Goal: Navigation & Orientation: Find specific page/section

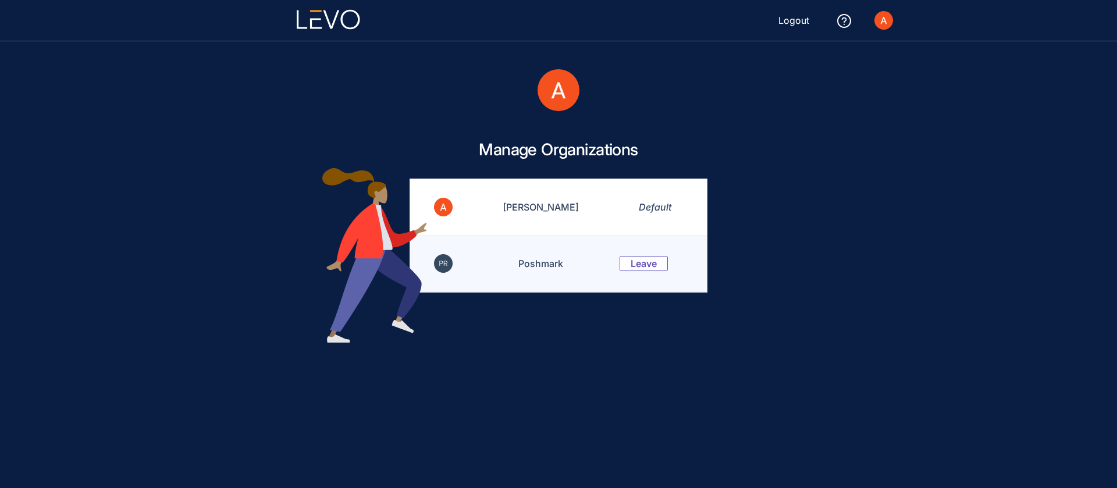
click at [550, 274] on td "Poshmark" at bounding box center [534, 264] width 144 height 56
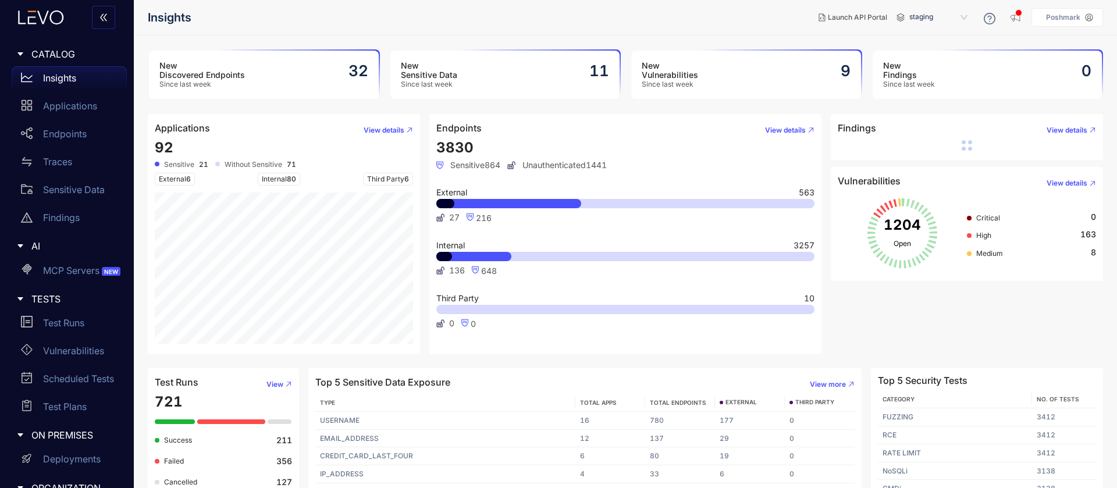
click at [1057, 12] on aside "Poshmark" at bounding box center [1067, 17] width 72 height 19
click at [1074, 17] on p "Poshmark" at bounding box center [1063, 17] width 34 height 8
click at [776, 25] on nav "Insights" at bounding box center [478, 17] width 661 height 21
click at [87, 190] on p "Sensitive Data" at bounding box center [74, 189] width 62 height 10
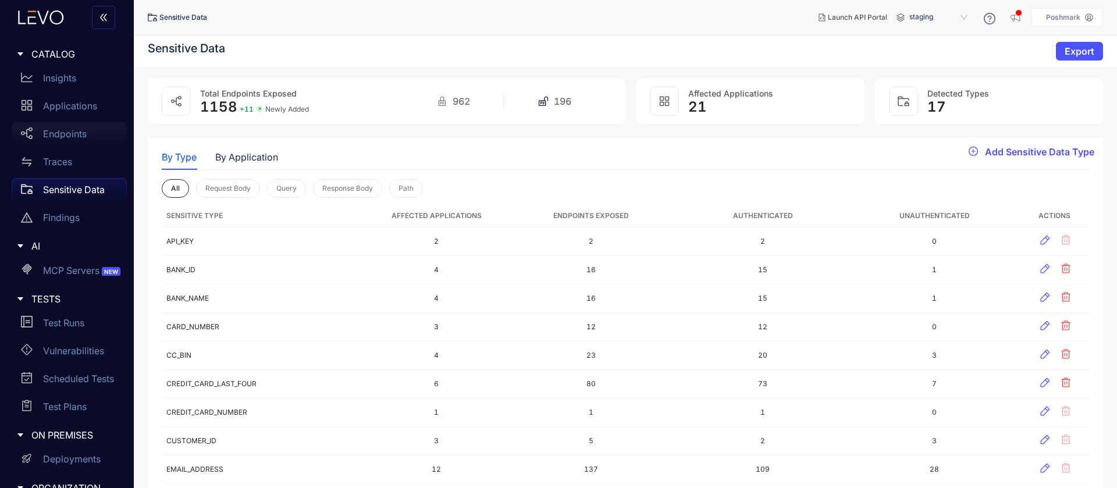
click at [70, 133] on p "Endpoints" at bounding box center [65, 134] width 44 height 10
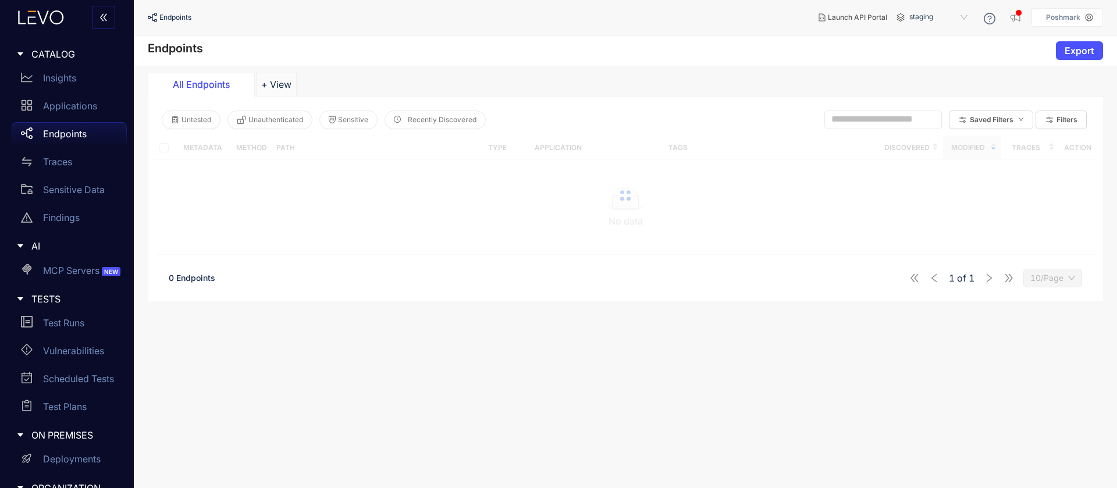
click at [1106, 21] on div "Endpoints Launch API Portal staging Poshmark Anand Ganesan anand@poshmark.com P…" at bounding box center [625, 17] width 983 height 35
click at [1081, 22] on aside "Poshmark Anand Ganesan anand@poshmark.com Poshmark Owner: prashantv@poshmark.co…" at bounding box center [1067, 17] width 72 height 19
click at [1075, 23] on aside "Poshmark Anand Ganesan anand@poshmark.com Poshmark Owner: prashantv@poshmark.co…" at bounding box center [1067, 17] width 72 height 19
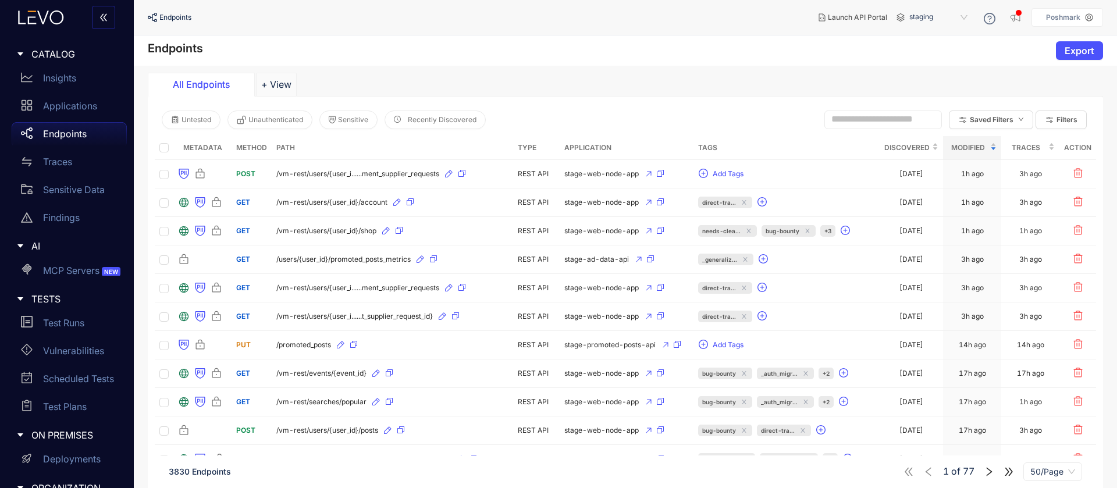
click at [1078, 14] on p "Poshmark" at bounding box center [1063, 17] width 34 height 8
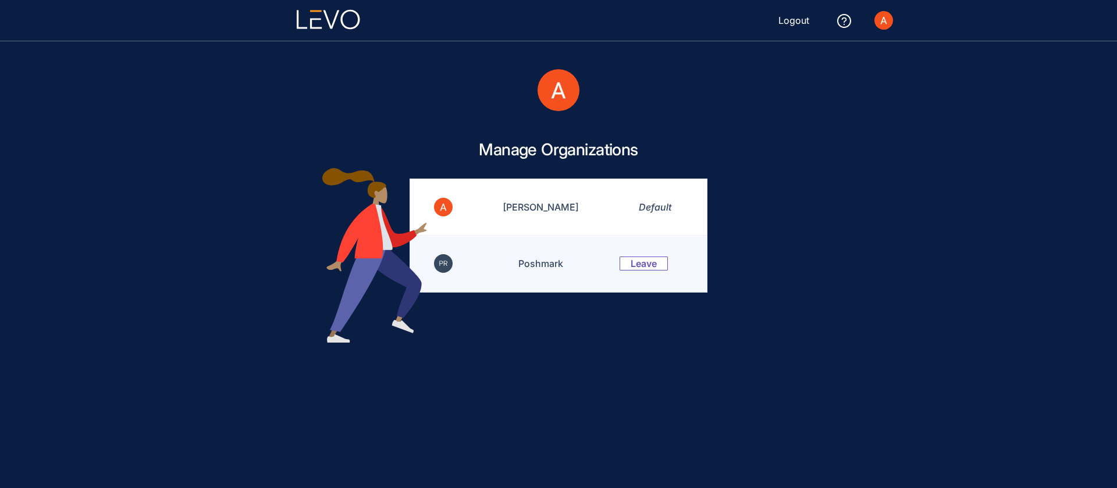
click at [537, 268] on td "Poshmark" at bounding box center [534, 264] width 144 height 56
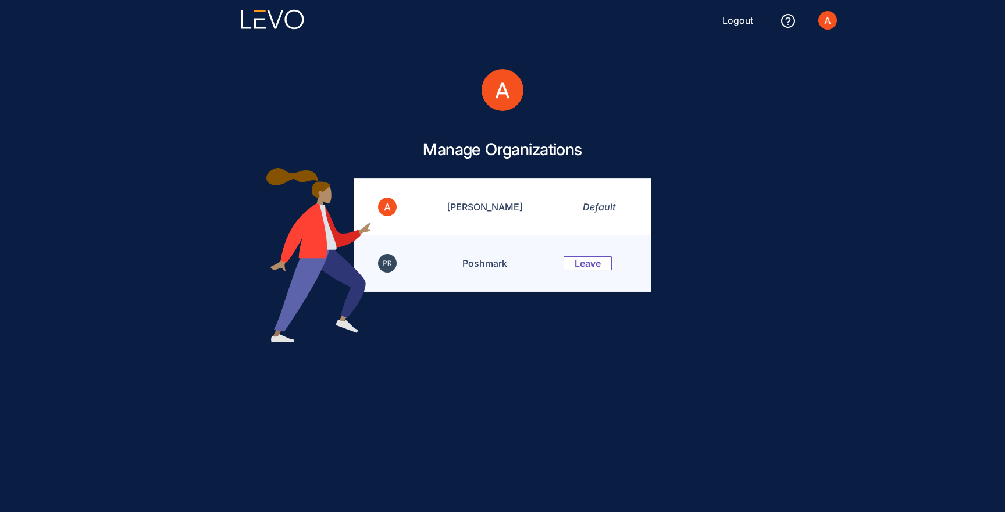
click at [487, 272] on td "Poshmark" at bounding box center [478, 264] width 144 height 56
